Goal: Information Seeking & Learning: Learn about a topic

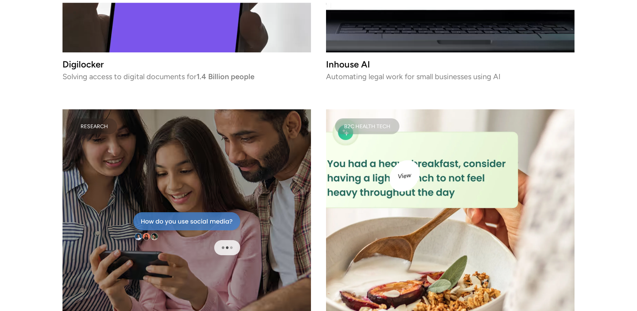
scroll to position [1657, 0]
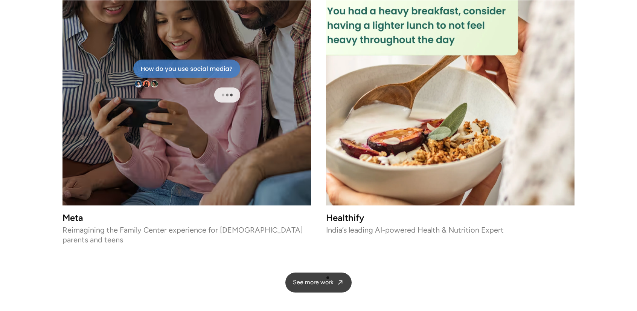
click at [328, 277] on link "See more work" at bounding box center [318, 282] width 66 height 20
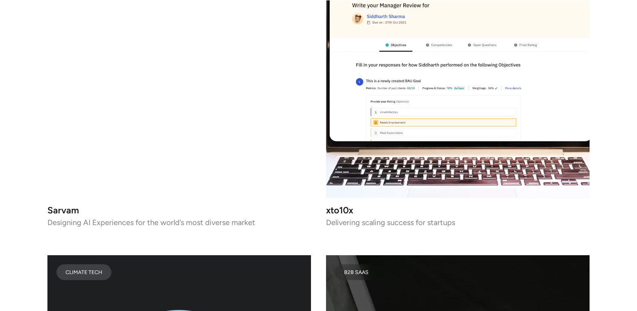
scroll to position [3164, 0]
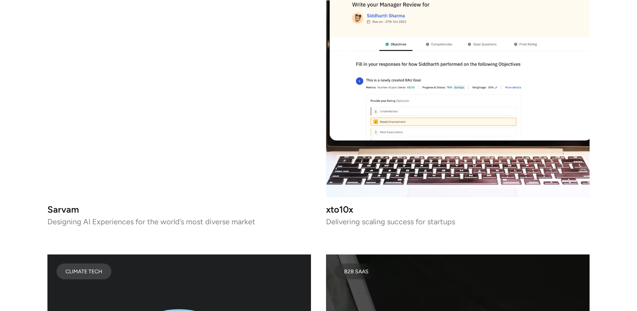
click at [126, 206] on h3 "Sarvam" at bounding box center [179, 209] width 264 height 6
click at [119, 219] on p "Designing AI Experiences for the world’s most diverse market" at bounding box center [179, 221] width 264 height 5
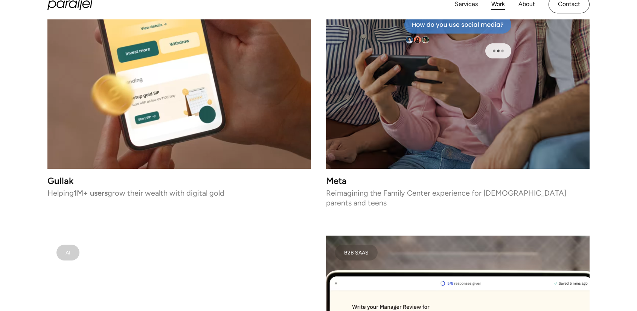
scroll to position [3126, 0]
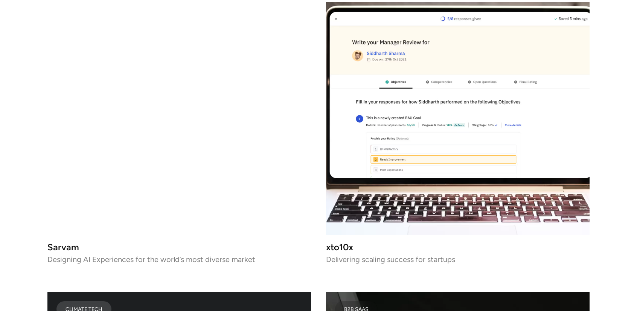
click at [225, 180] on video at bounding box center [179, 103] width 264 height 264
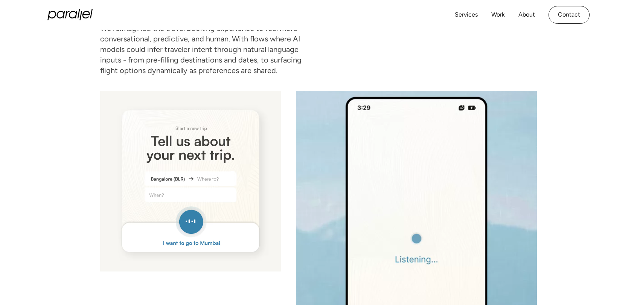
scroll to position [3314, 0]
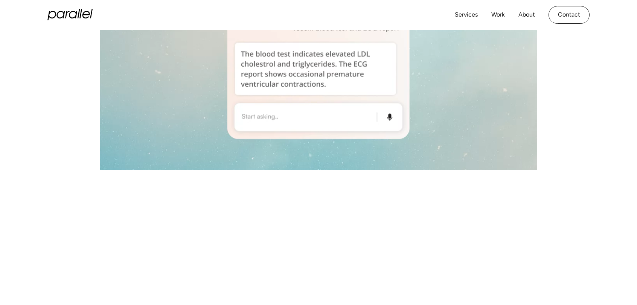
click at [61, 12] on icon "home" at bounding box center [69, 14] width 45 height 11
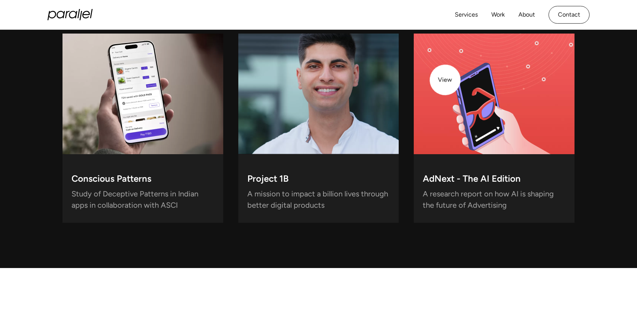
scroll to position [2071, 0]
